Goal: Navigation & Orientation: Find specific page/section

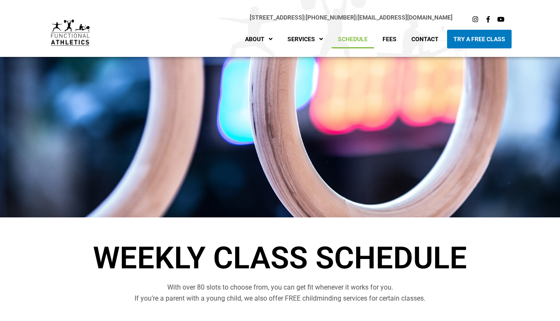
click at [344, 41] on link "Schedule" at bounding box center [352, 39] width 42 height 19
click at [360, 41] on link "Schedule" at bounding box center [352, 39] width 42 height 19
click at [350, 40] on link "Schedule" at bounding box center [352, 39] width 42 height 19
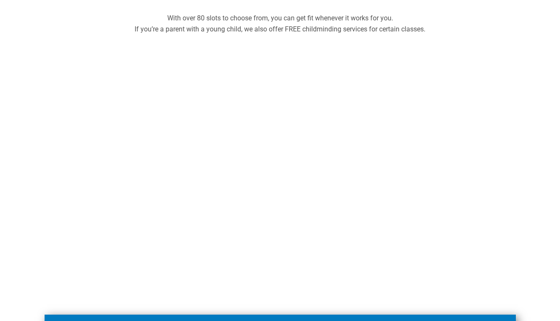
scroll to position [305, 0]
